Goal: Task Accomplishment & Management: Manage account settings

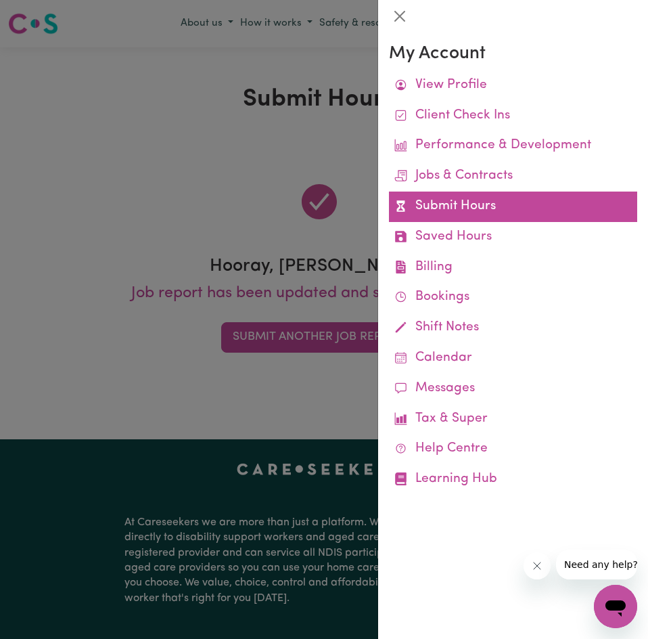
click at [479, 219] on link "Submit Hours" at bounding box center [513, 207] width 248 height 30
click at [450, 204] on link "Submit Hours" at bounding box center [513, 207] width 248 height 30
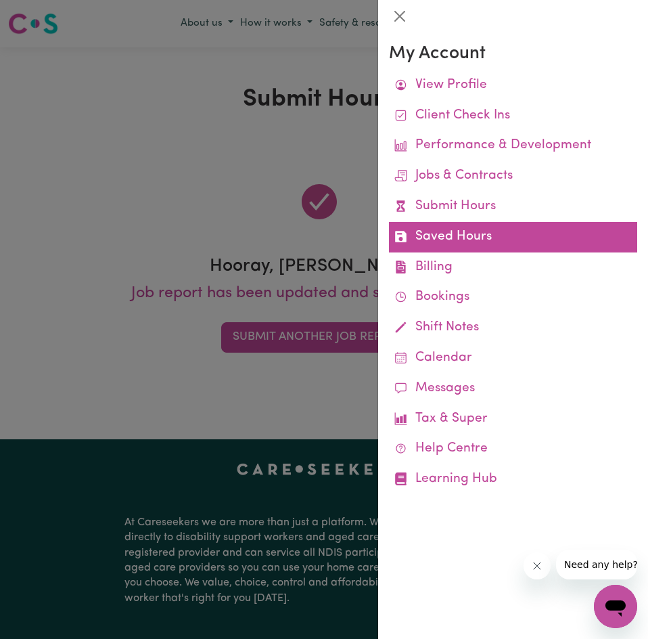
click at [498, 244] on link "Saved Hours" at bounding box center [513, 237] width 248 height 30
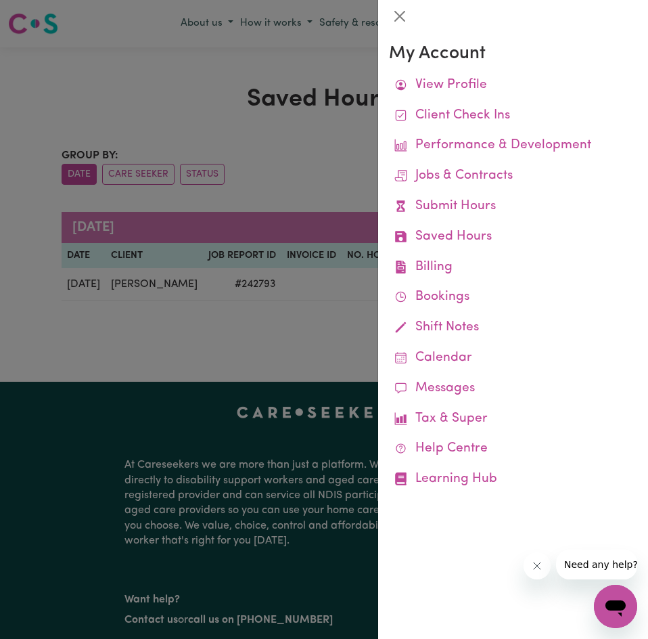
click at [244, 287] on div at bounding box center [324, 319] width 648 height 639
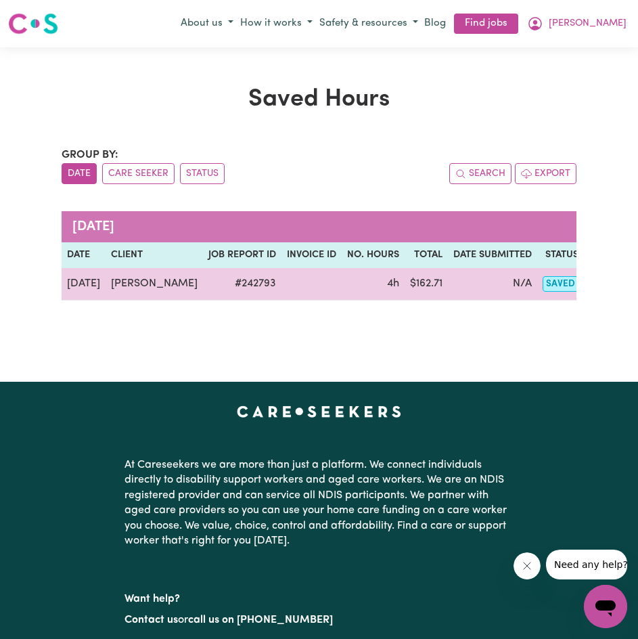
click at [590, 280] on button "Actions" at bounding box center [616, 283] width 53 height 21
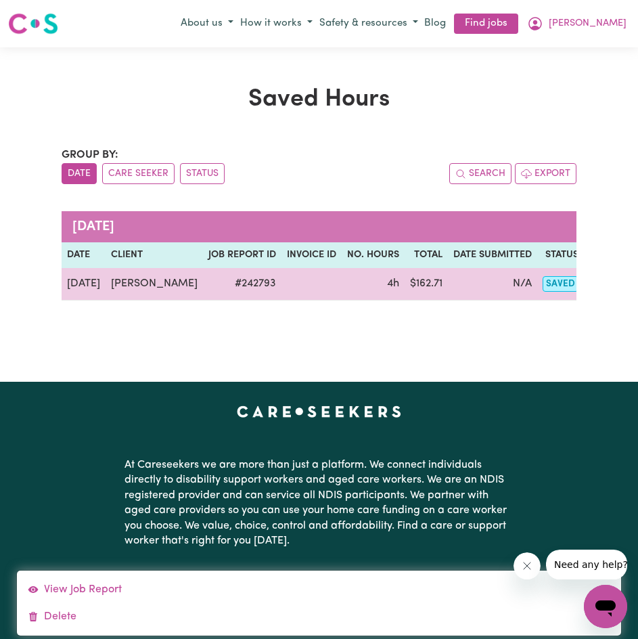
click at [241, 278] on td "# 242793" at bounding box center [242, 284] width 79 height 32
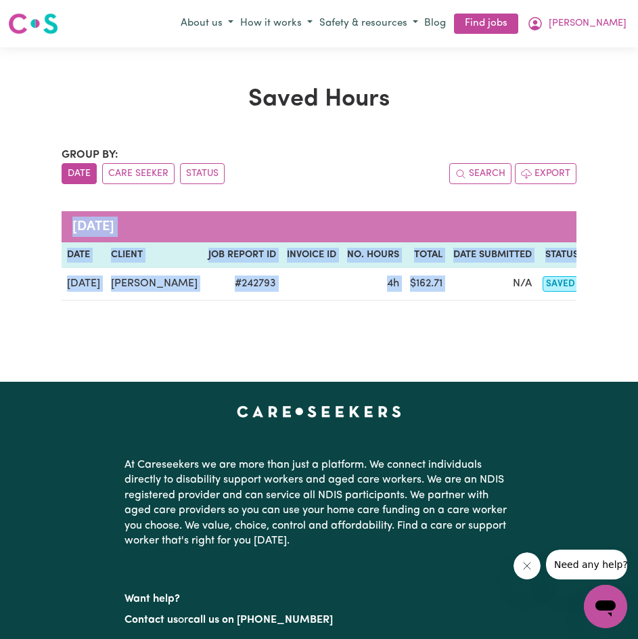
scroll to position [0, 37]
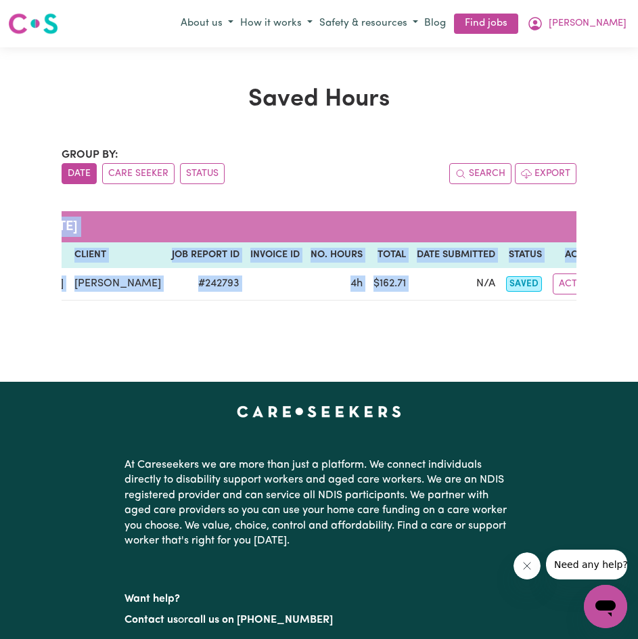
drag, startPoint x: 453, startPoint y: 279, endPoint x: 589, endPoint y: 286, distance: 136.3
click at [589, 286] on div "Saved Hours Group by: Date Care Seeker Status Search Export [DATE] Date Client …" at bounding box center [319, 214] width 638 height 259
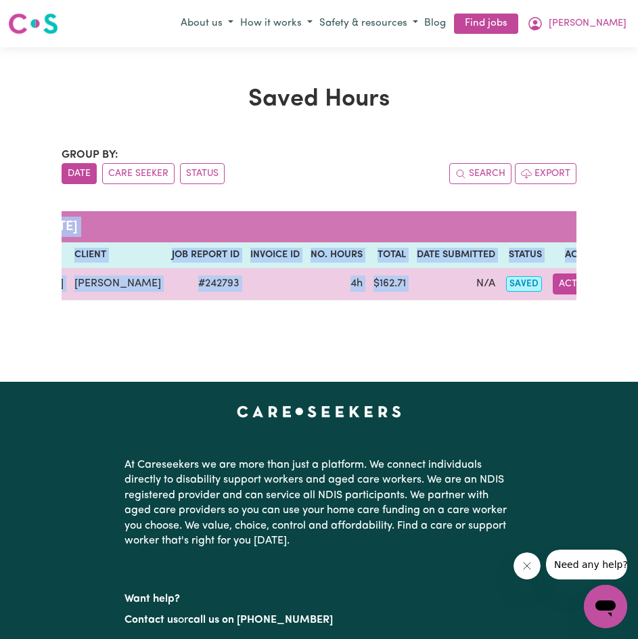
click at [553, 286] on button "Actions" at bounding box center [579, 283] width 53 height 21
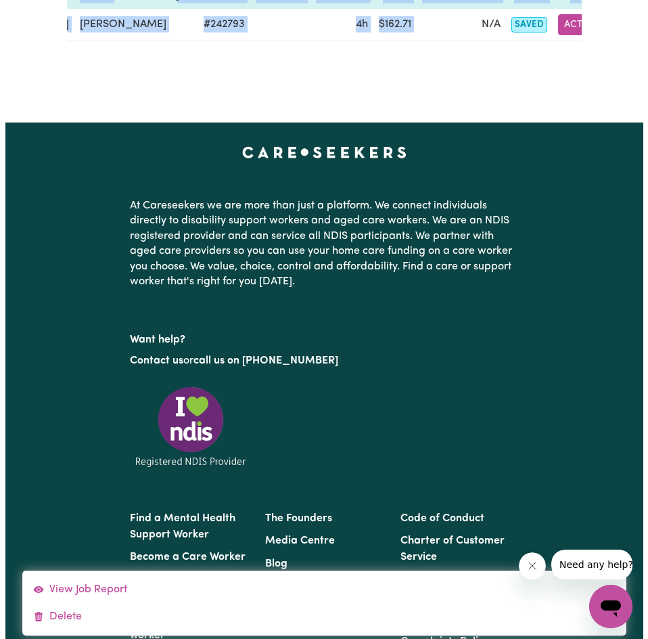
scroll to position [0, 0]
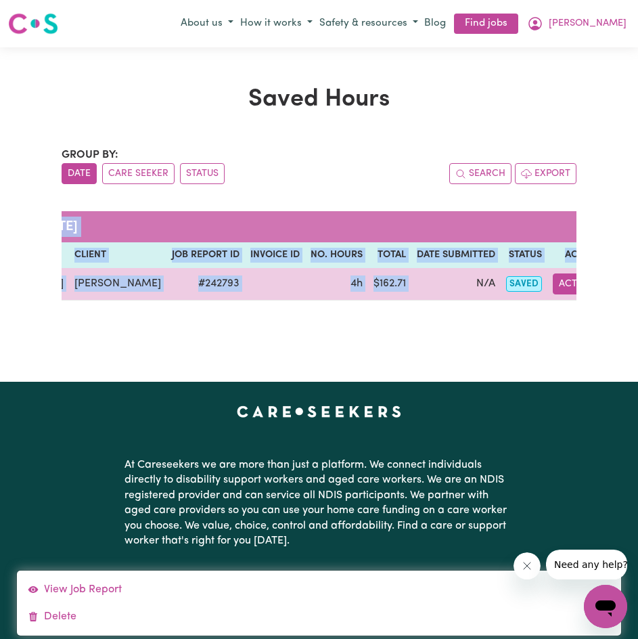
drag, startPoint x: 422, startPoint y: 280, endPoint x: 453, endPoint y: 281, distance: 30.5
click at [422, 280] on td "N/A" at bounding box center [456, 284] width 89 height 32
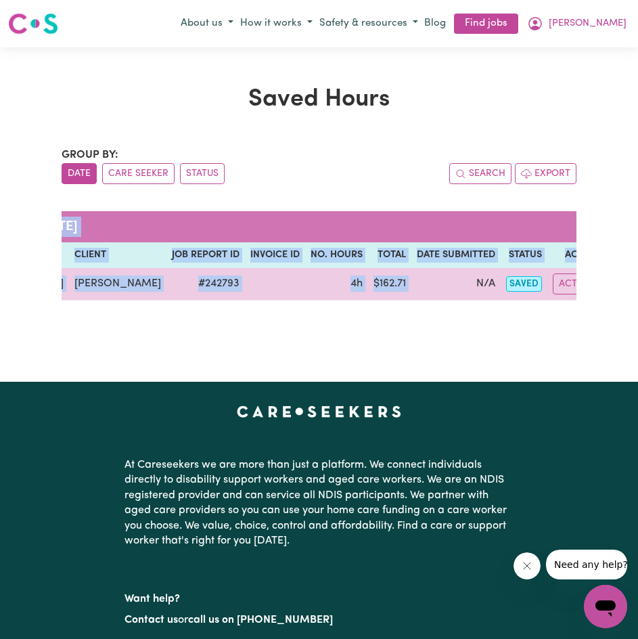
click at [506, 281] on span "saved" at bounding box center [524, 284] width 36 height 16
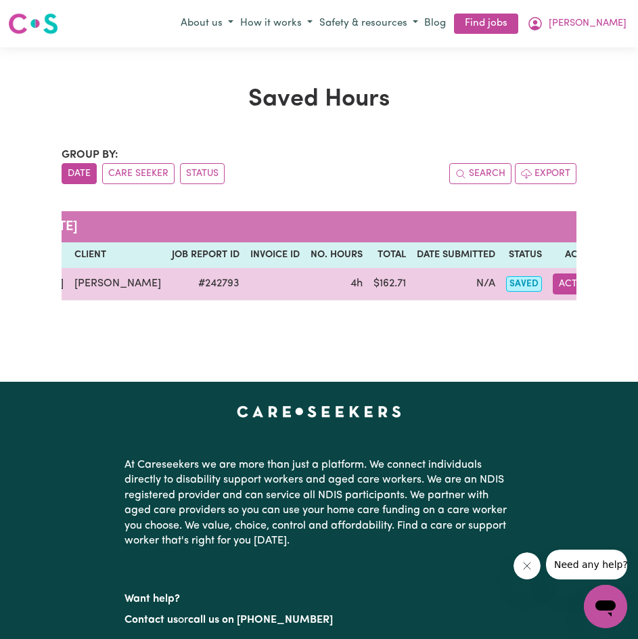
click at [553, 281] on button "Actions" at bounding box center [579, 283] width 53 height 21
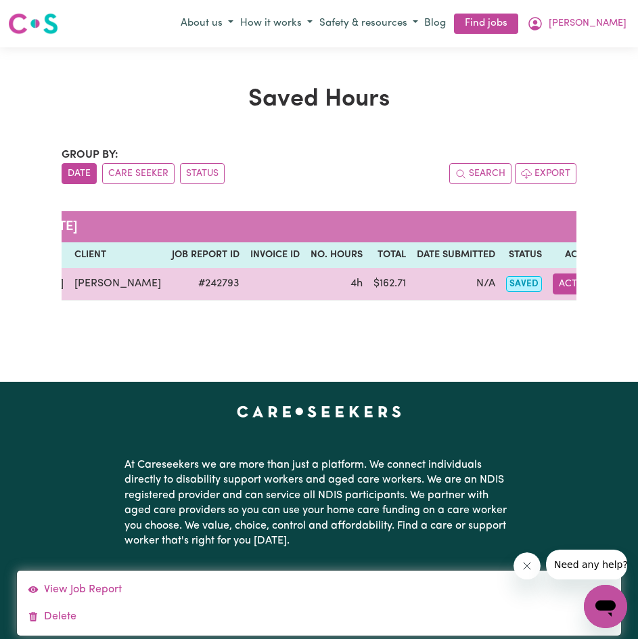
click at [553, 276] on button "Actions" at bounding box center [579, 283] width 53 height 21
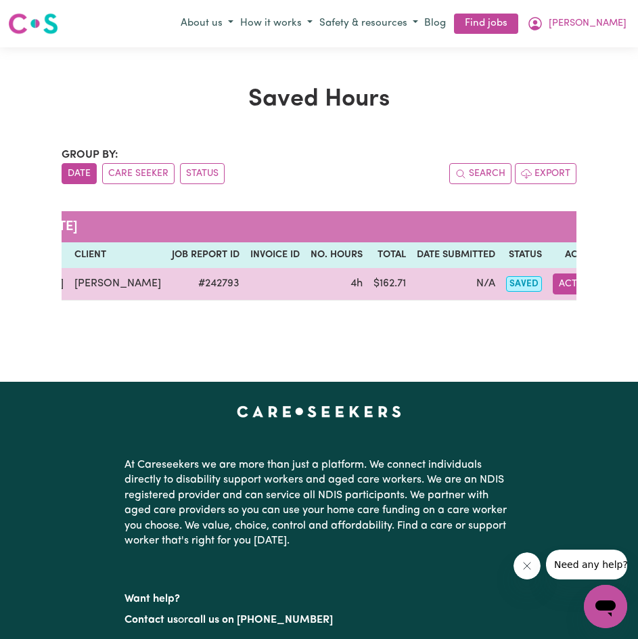
click at [553, 277] on button "Actions" at bounding box center [579, 283] width 53 height 21
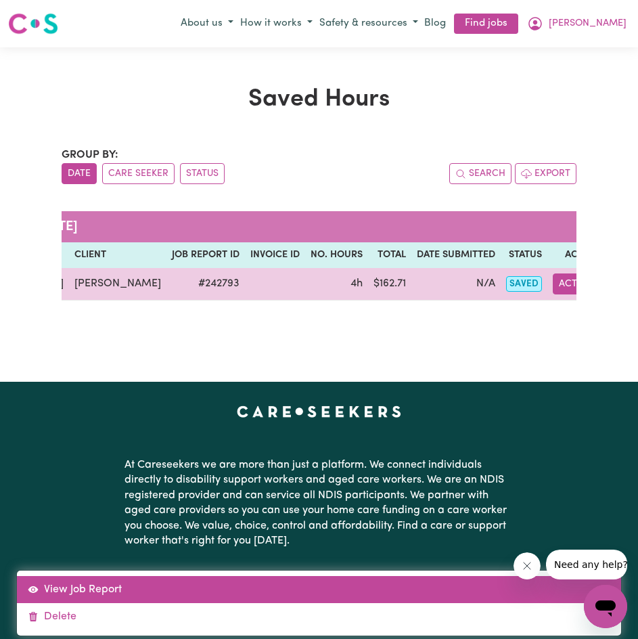
click at [103, 587] on link "View Job Report" at bounding box center [319, 589] width 605 height 27
select select "pm"
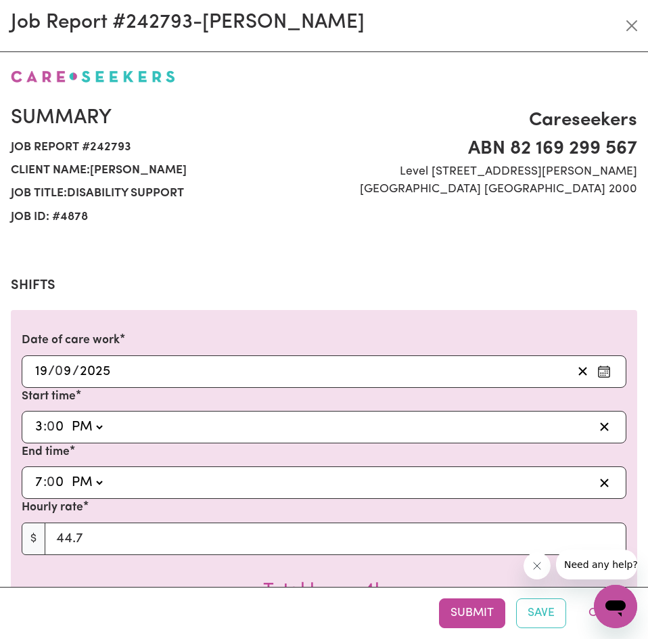
select select "44.7-Weekday"
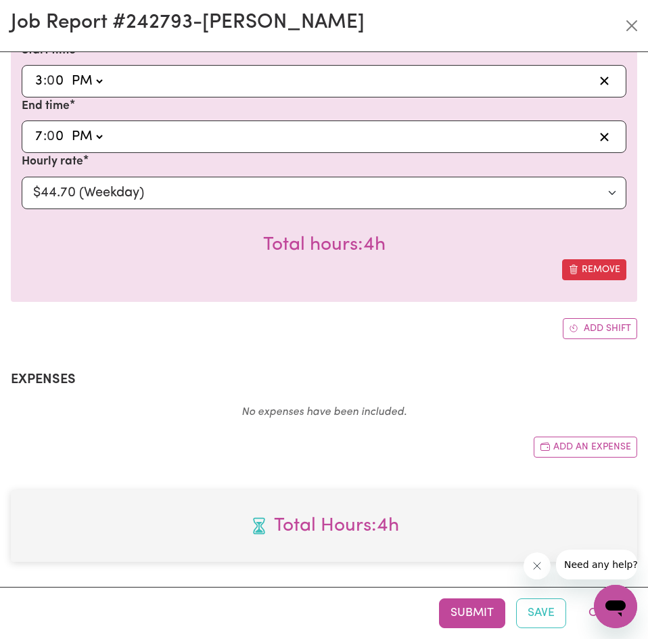
scroll to position [348, 0]
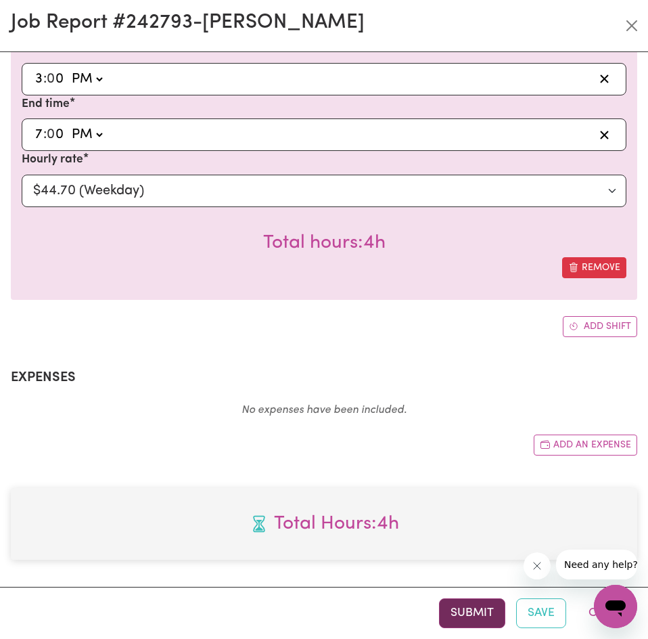
click at [486, 606] on button "Submit" at bounding box center [472, 613] width 66 height 30
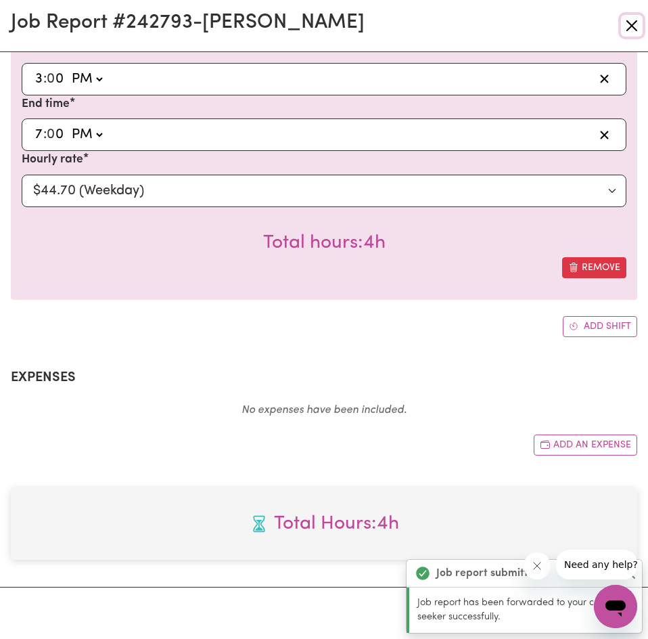
click at [625, 32] on button "Close" at bounding box center [632, 26] width 22 height 22
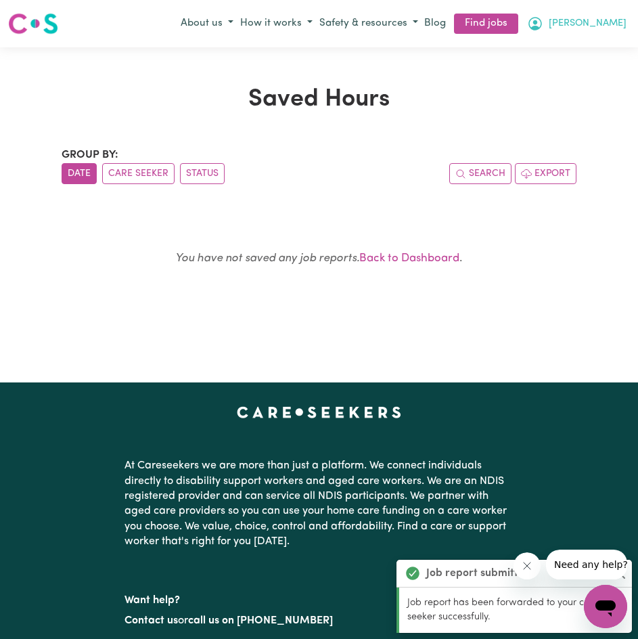
click at [603, 13] on button "[PERSON_NAME]" at bounding box center [577, 23] width 106 height 23
click at [571, 59] on link "My Account" at bounding box center [576, 50] width 107 height 26
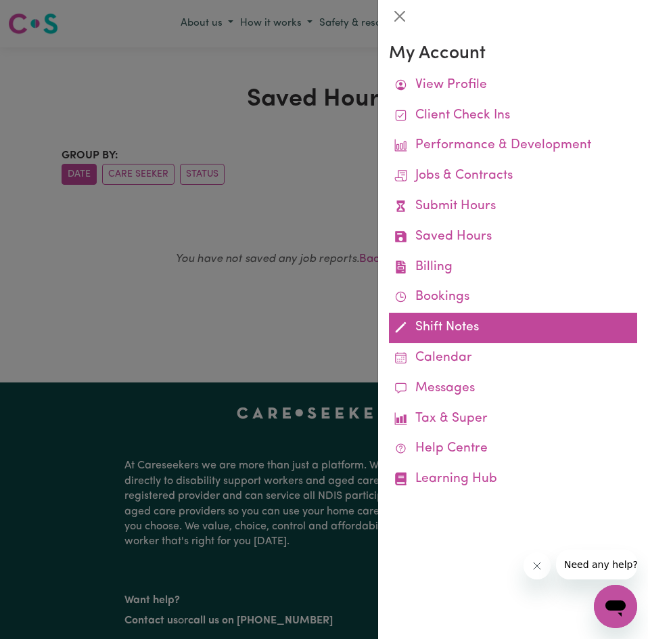
click at [433, 321] on link "Shift Notes" at bounding box center [513, 328] width 248 height 30
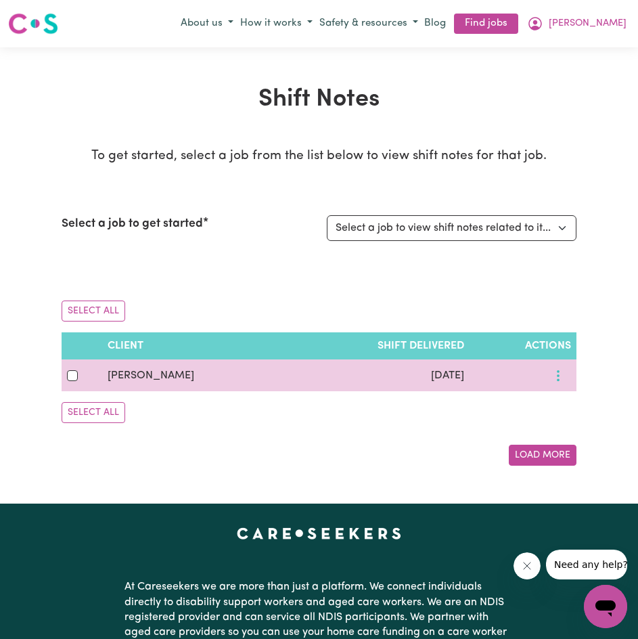
click at [556, 368] on button "More options" at bounding box center [559, 375] width 26 height 21
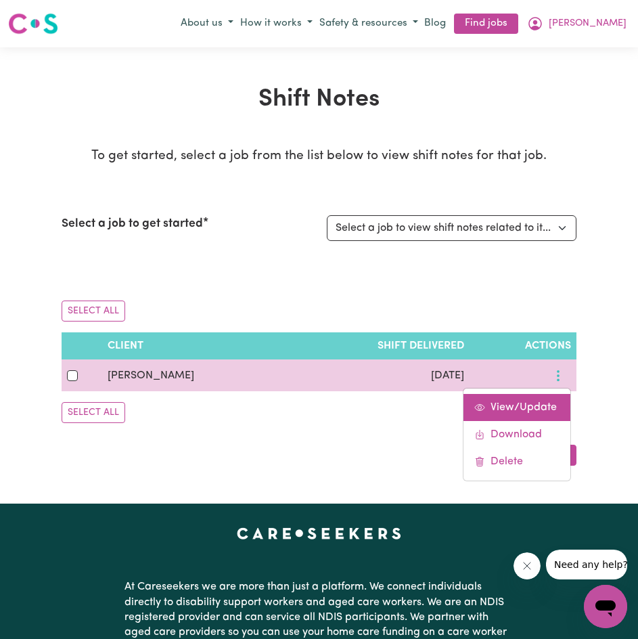
click at [544, 405] on span "View/Update" at bounding box center [524, 407] width 66 height 11
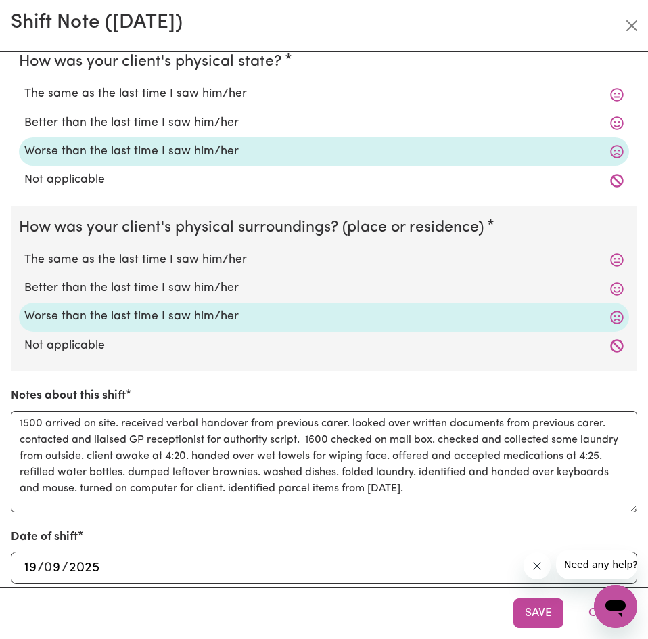
scroll to position [261, 0]
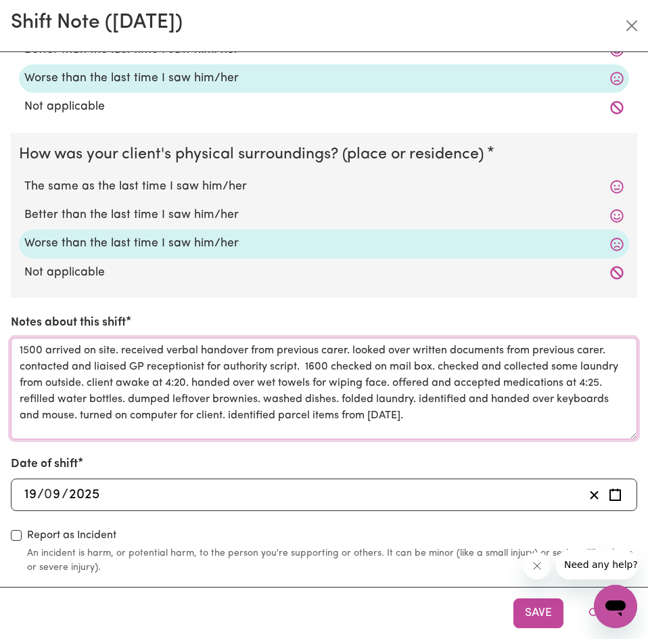
click at [472, 416] on textarea "1500 arrived on site. received verbal handover from previous carer. looked over…" at bounding box center [324, 389] width 627 height 102
paste textarea "collected and folded more laundry. closed curtains."
click at [267, 439] on textarea "1500 arrived on site. received verbal handover from previous carer. looked over…" at bounding box center [324, 389] width 627 height 102
paste textarea "replaced [PERSON_NAME] and dumped rubbish bin outside. left 2200 meds at bedsid…"
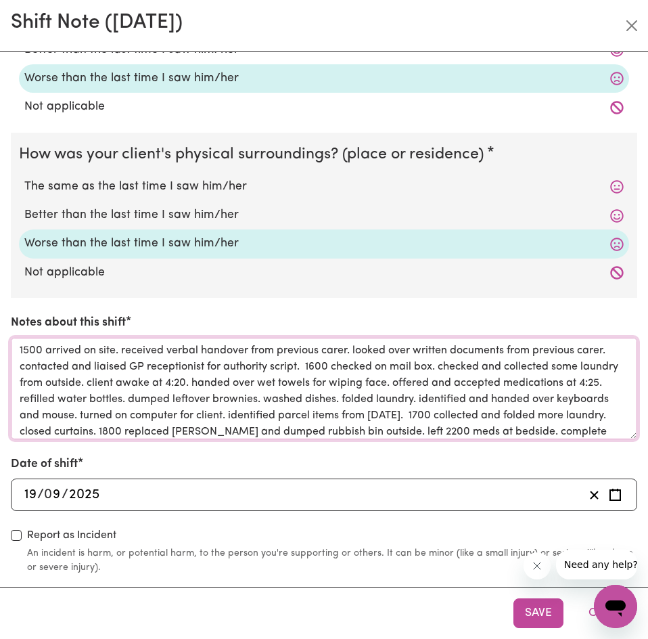
scroll to position [16, 0]
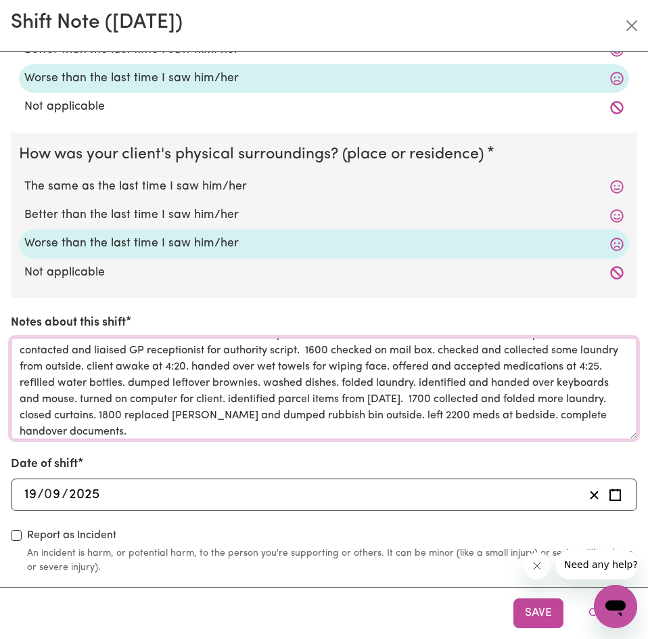
click at [305, 435] on textarea "1500 arrived on site. received verbal handover from previous carer. looked over…" at bounding box center [324, 389] width 627 height 102
paste textarea "end of shift."
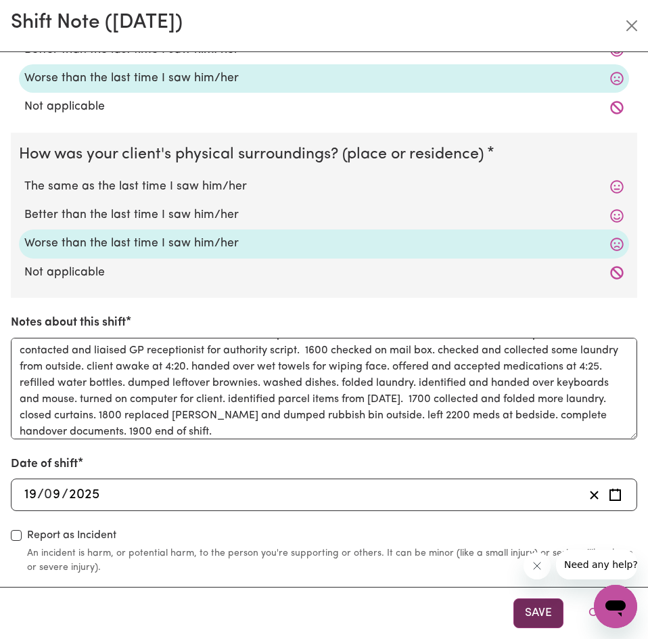
click at [538, 611] on button "Save" at bounding box center [539, 613] width 50 height 30
click at [529, 609] on button "Save" at bounding box center [539, 613] width 50 height 30
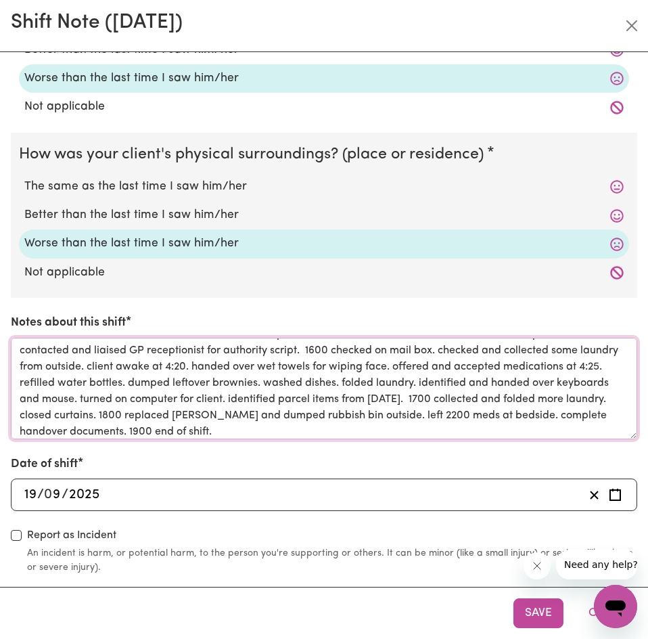
click at [108, 436] on textarea "1500 arrived on site. received verbal handover from previous carer. looked over…" at bounding box center [324, 389] width 627 height 102
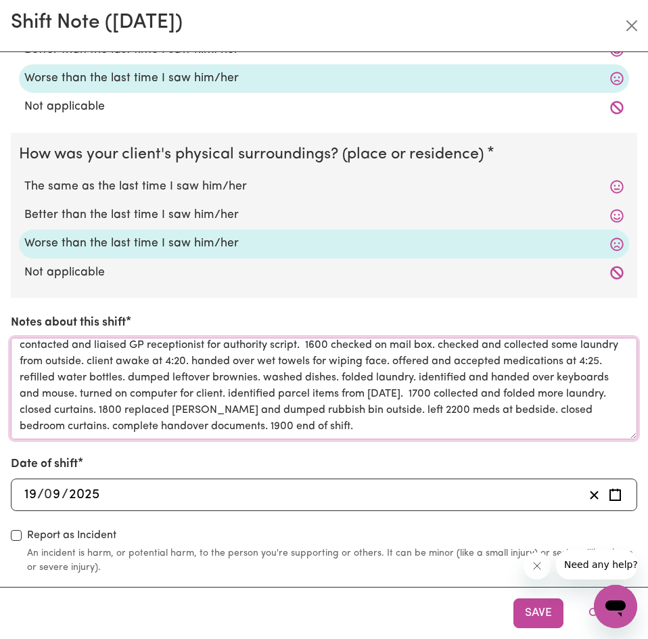
drag, startPoint x: 232, startPoint y: 428, endPoint x: 108, endPoint y: 434, distance: 124.0
click at [108, 434] on textarea "1500 arrived on site. received verbal handover from previous carer. looked over…" at bounding box center [324, 389] width 627 height 102
type textarea "1500 arrived on site. received verbal handover from previous carer. looked over…"
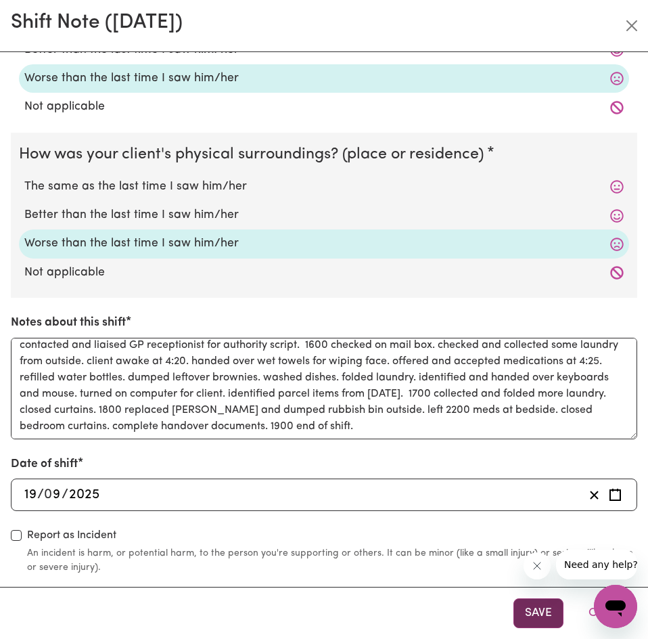
click at [545, 615] on button "Save" at bounding box center [539, 613] width 50 height 30
click at [549, 613] on button "Save" at bounding box center [539, 613] width 50 height 30
